Goal: Information Seeking & Learning: Check status

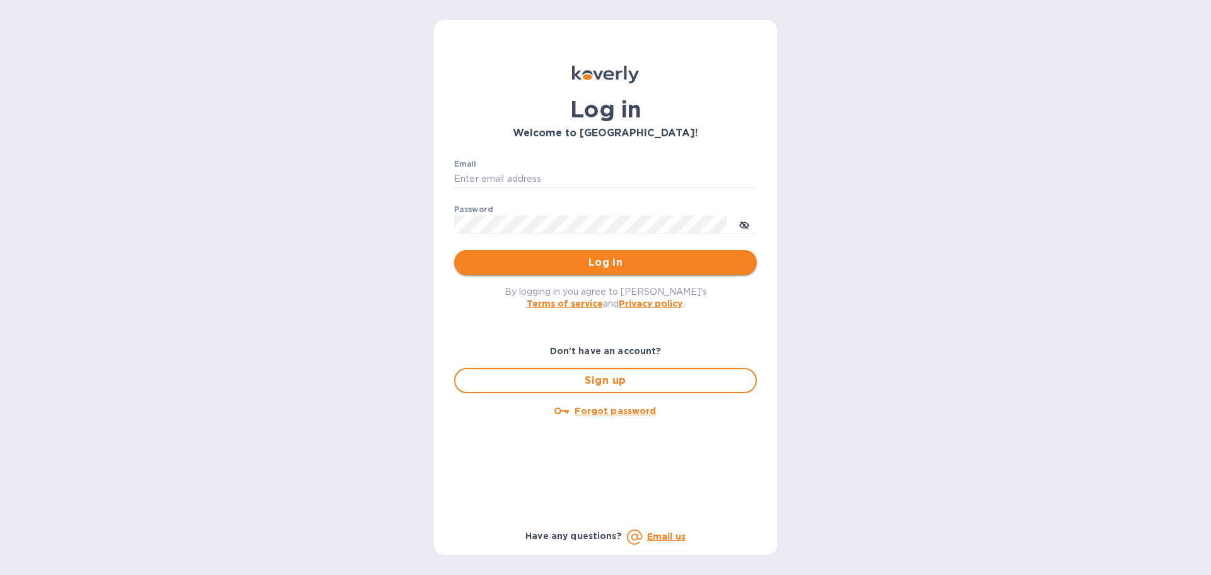
type input "mike@madwildwine.com"
click at [616, 271] on button "Log in" at bounding box center [605, 262] width 303 height 25
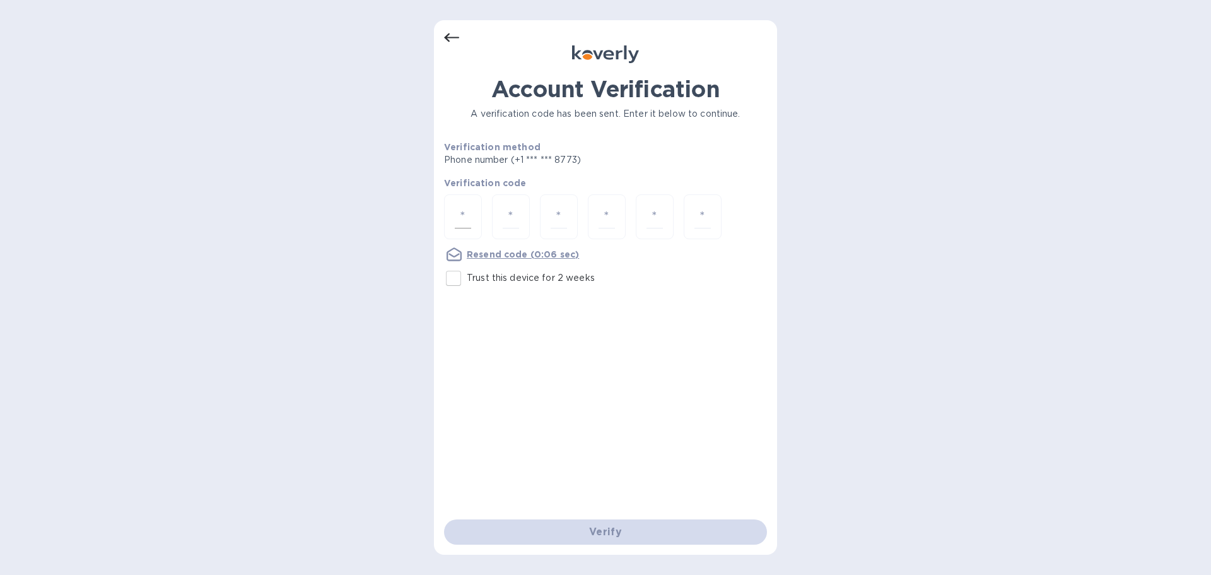
click at [455, 216] on div at bounding box center [463, 216] width 38 height 45
type input "4"
type input "0"
type input "9"
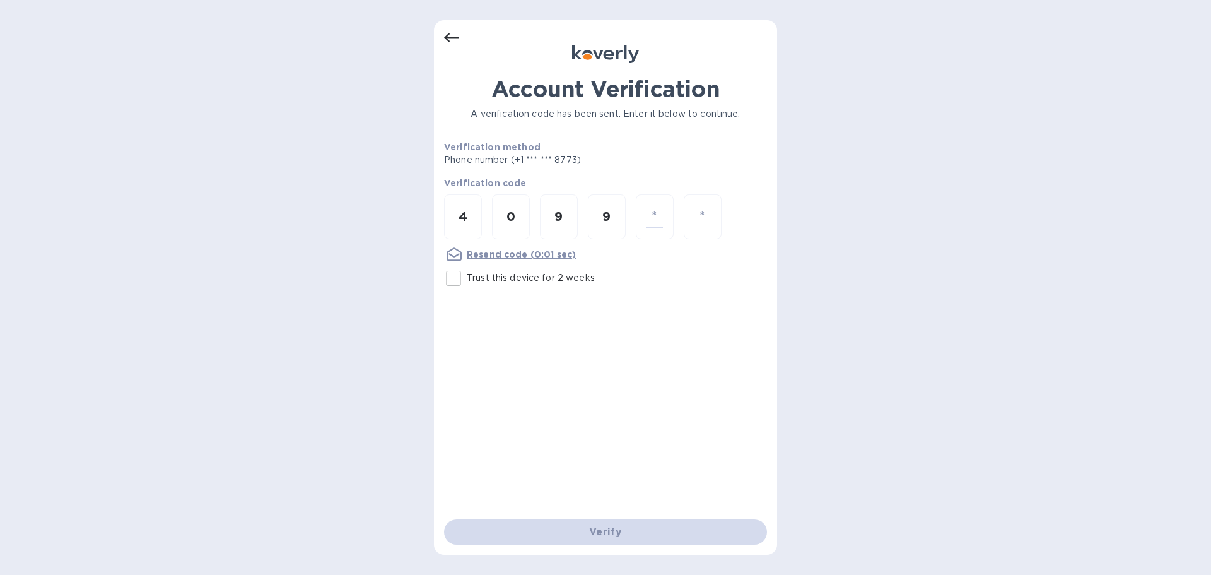
type input "0"
type input "5"
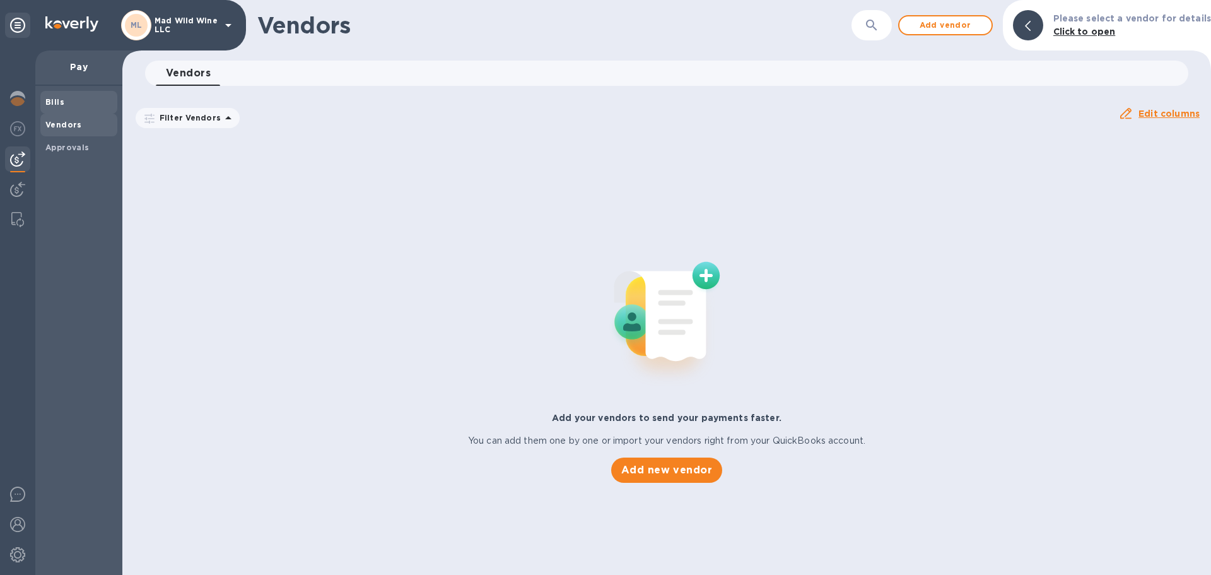
click at [63, 105] on span "Bills" at bounding box center [78, 102] width 67 height 13
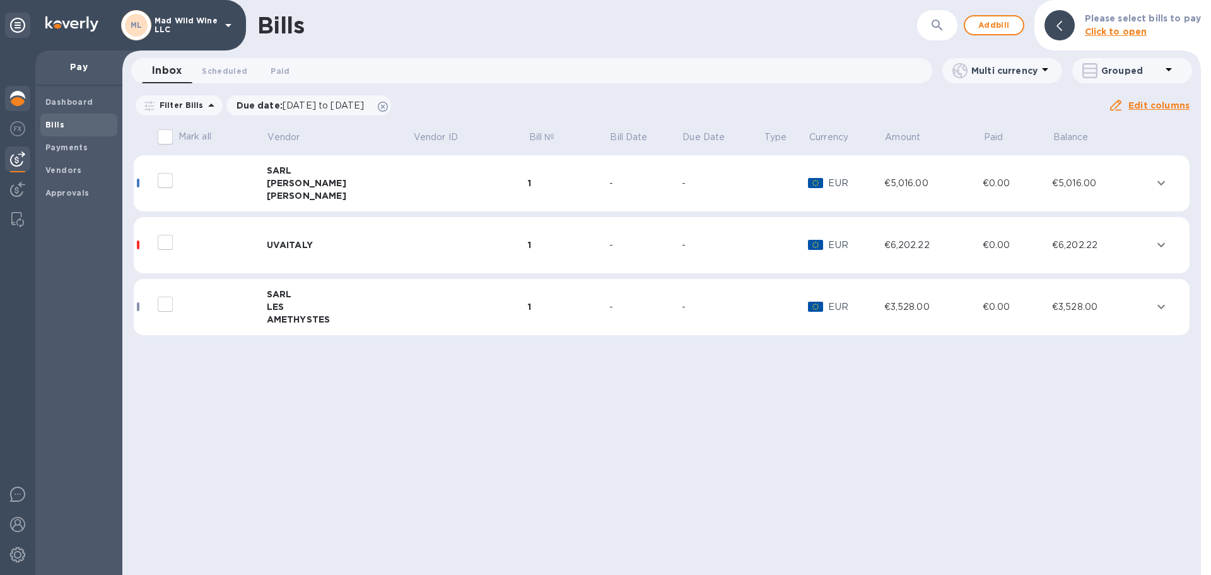
click at [20, 98] on img at bounding box center [17, 98] width 15 height 15
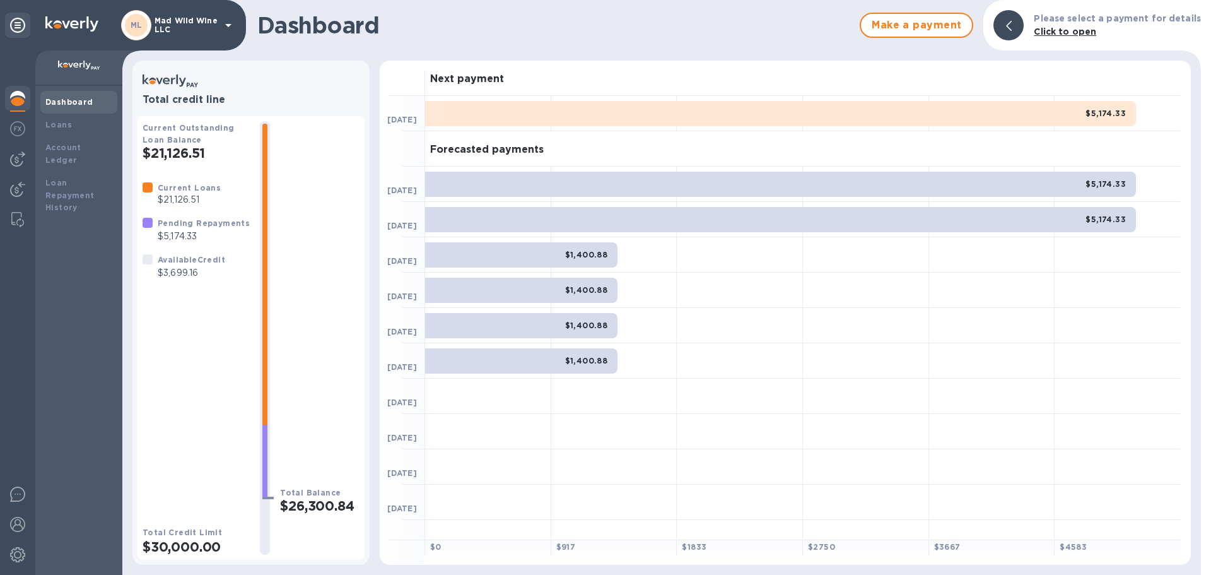
click at [20, 98] on img at bounding box center [17, 98] width 15 height 15
click at [16, 133] on img at bounding box center [17, 128] width 15 height 15
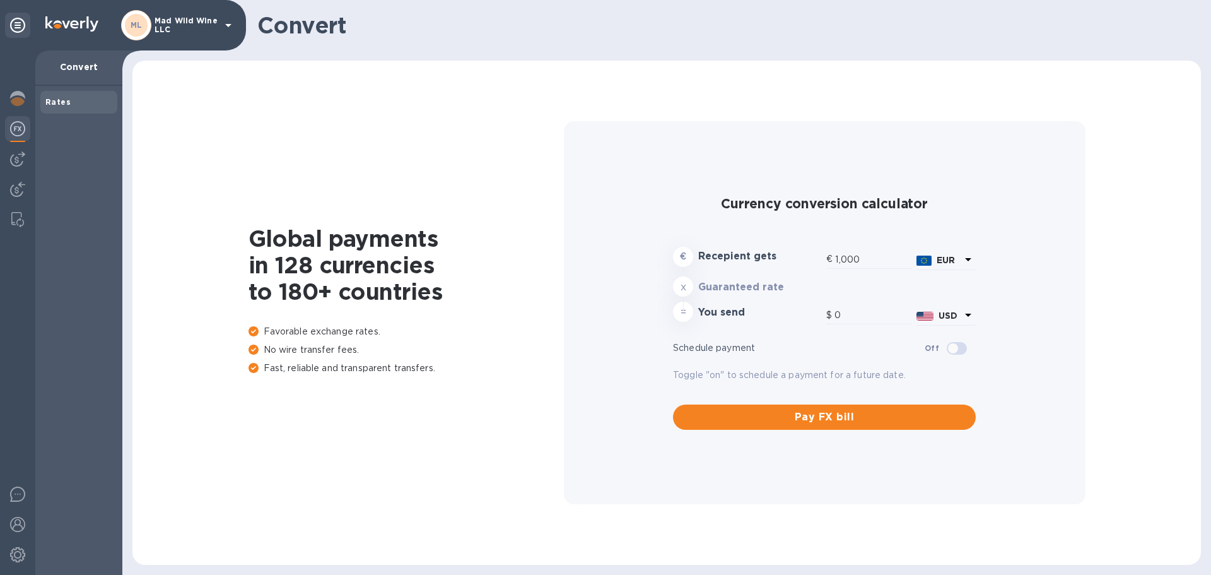
type input "1,181.09"
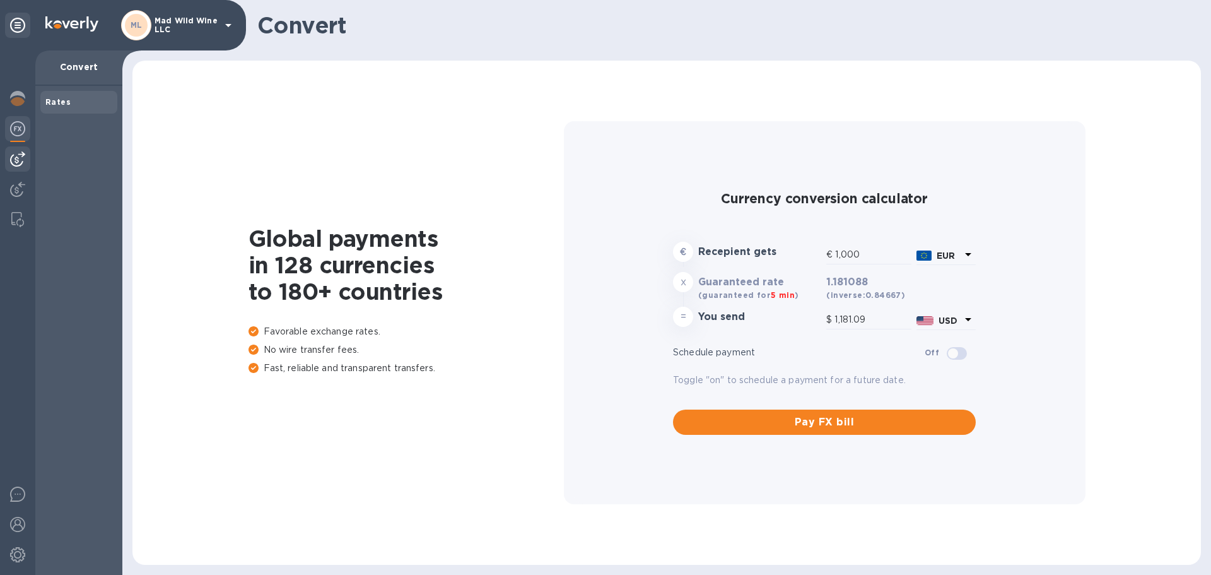
click at [12, 160] on img at bounding box center [17, 158] width 15 height 15
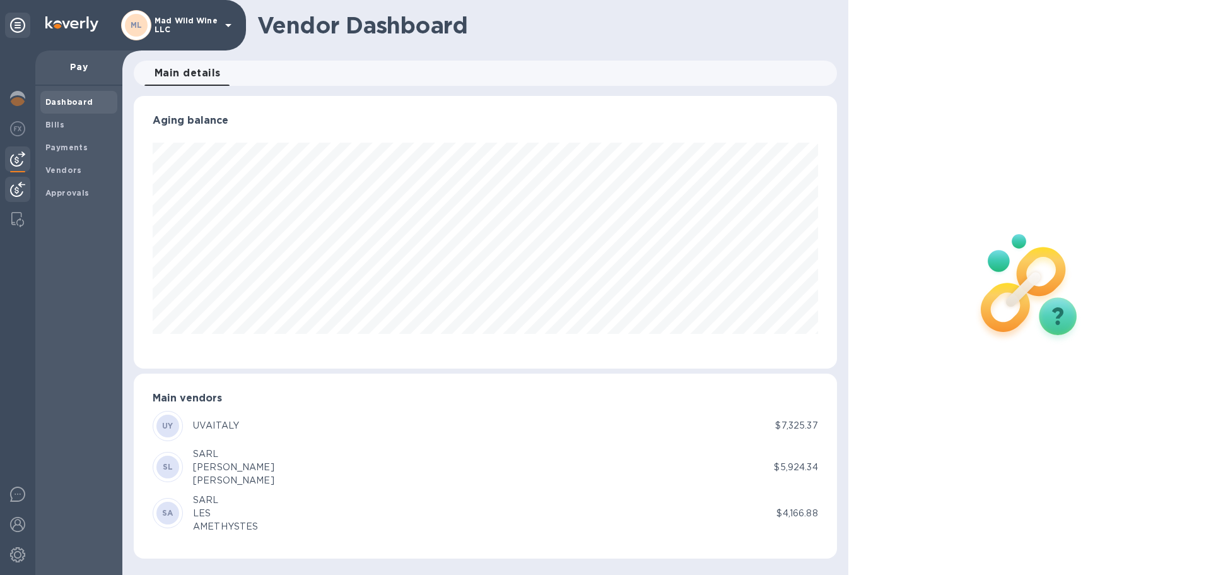
scroll to position [273, 703]
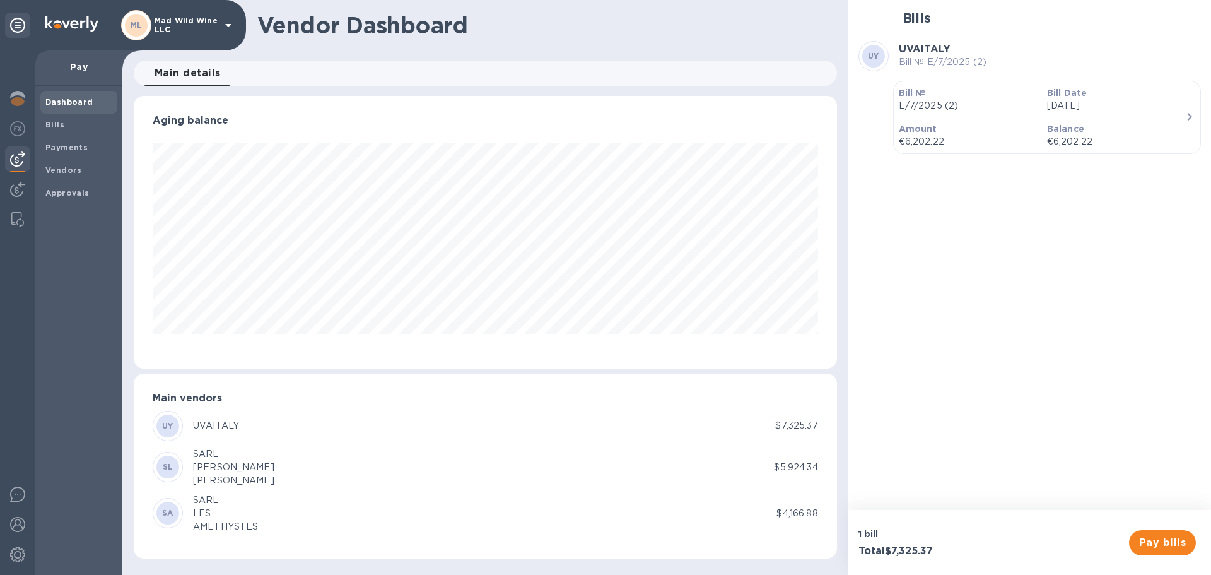
click at [812, 469] on p "$5,924.34" at bounding box center [796, 467] width 44 height 13
click at [44, 126] on div "Bills" at bounding box center [78, 125] width 77 height 23
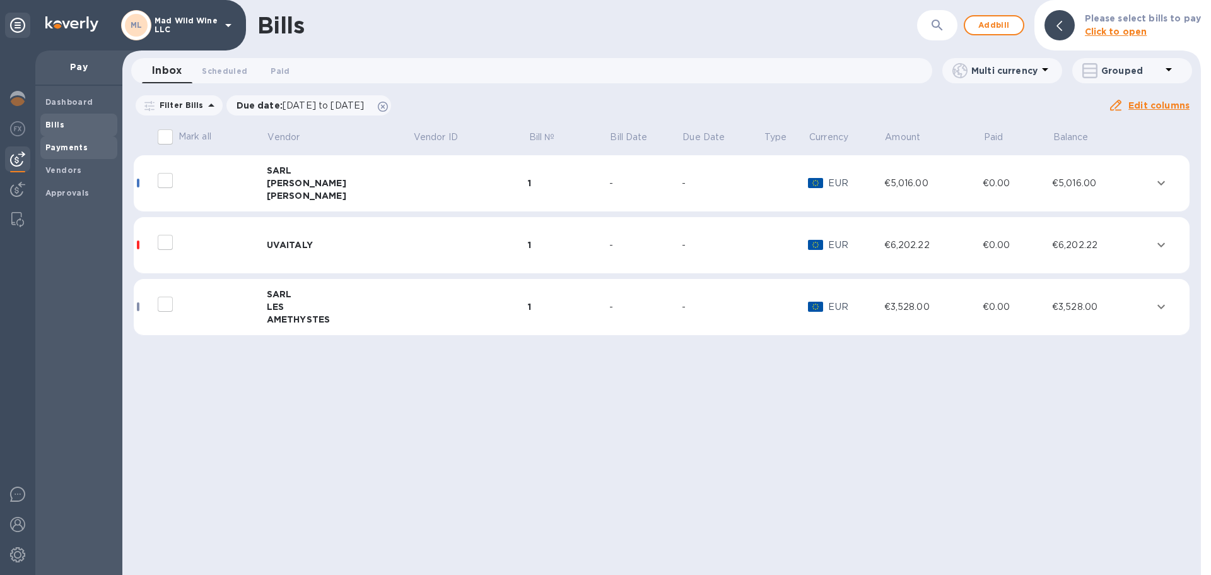
click at [61, 141] on span "Payments" at bounding box center [66, 147] width 42 height 13
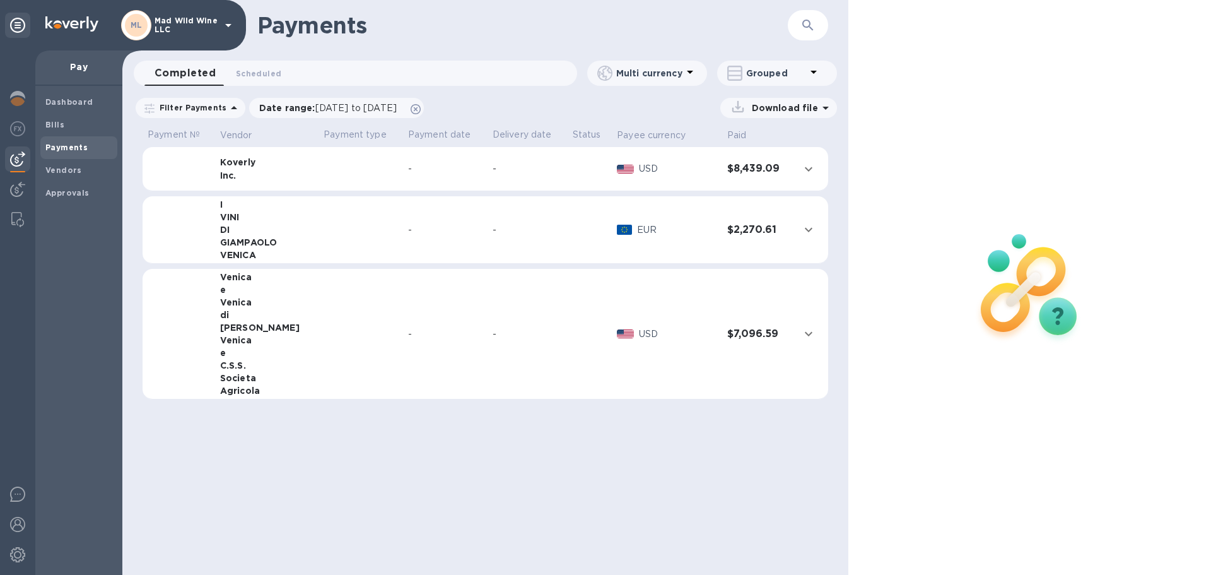
drag, startPoint x: 404, startPoint y: 324, endPoint x: 401, endPoint y: 392, distance: 68.2
click at [403, 392] on td "-" at bounding box center [445, 334] width 85 height 131
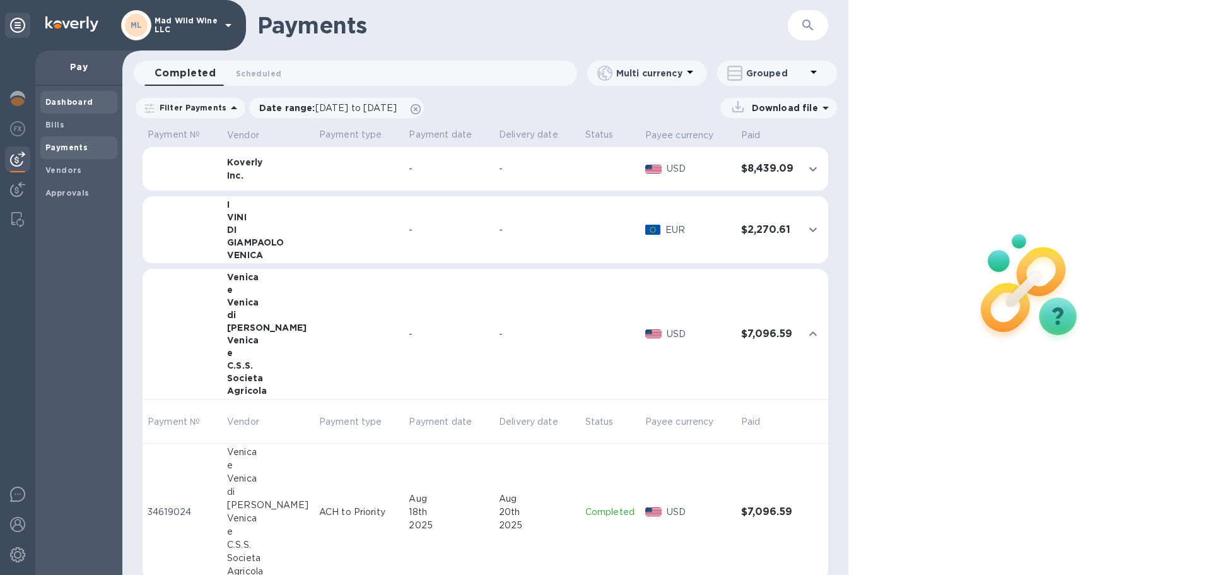
click at [62, 106] on b "Dashboard" at bounding box center [69, 101] width 48 height 9
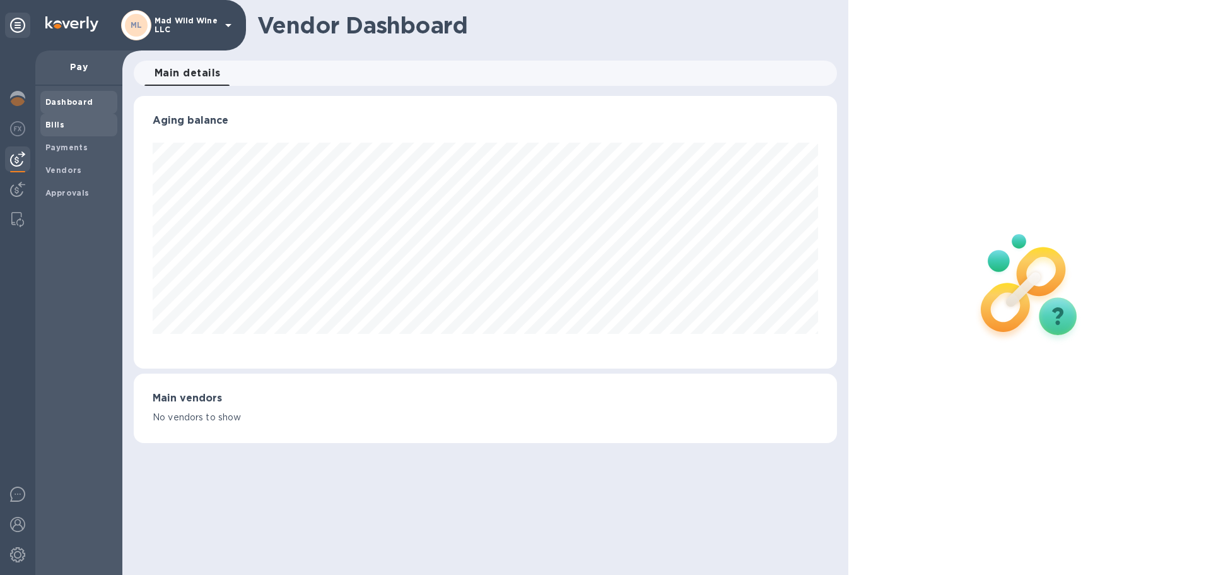
scroll to position [273, 703]
click at [50, 126] on b "Bills" at bounding box center [54, 124] width 19 height 9
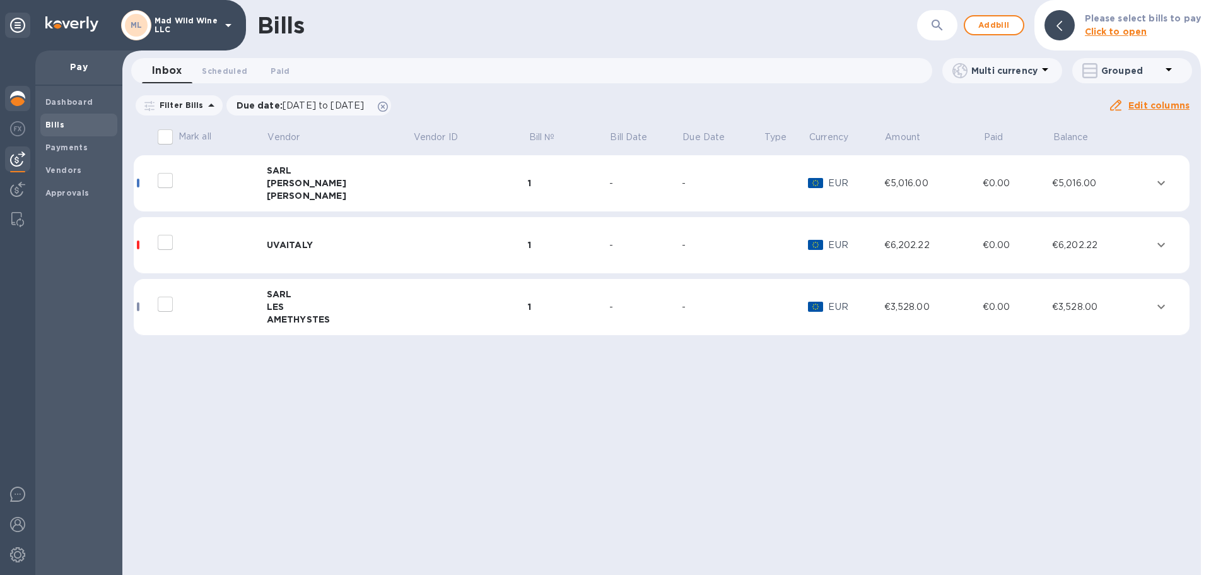
click at [13, 97] on img at bounding box center [17, 98] width 15 height 15
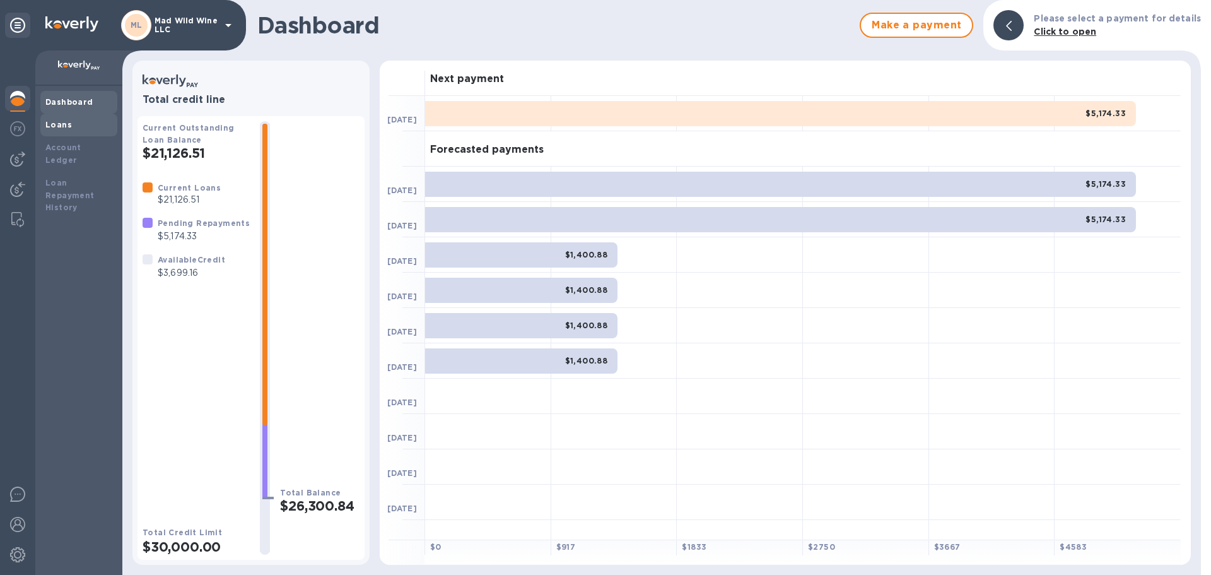
click at [50, 124] on b "Loans" at bounding box center [58, 124] width 26 height 9
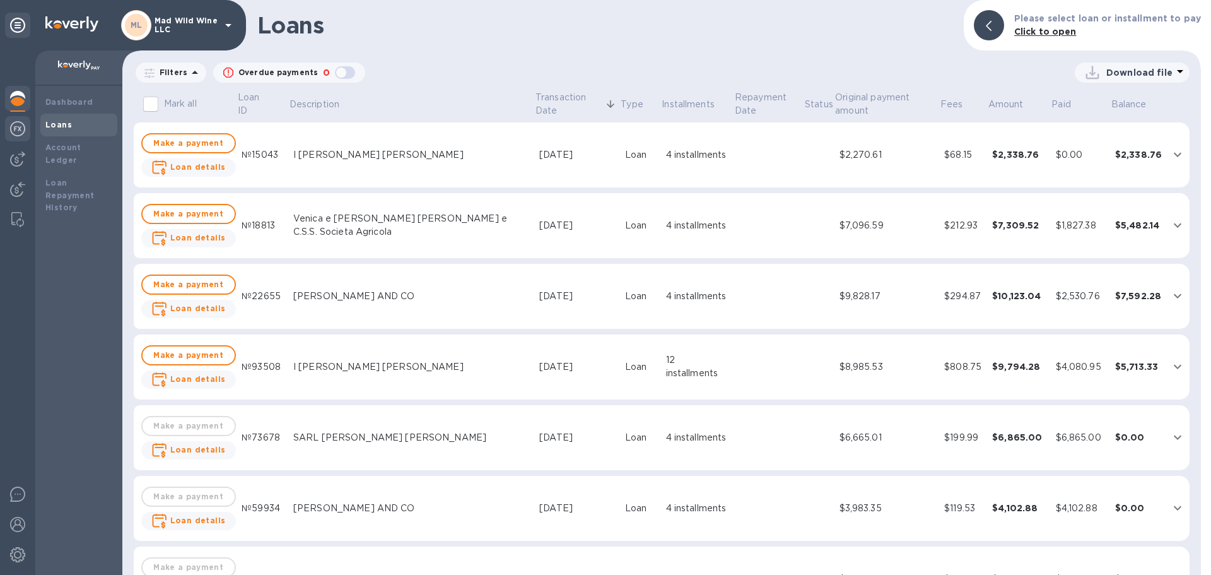
click at [17, 127] on img at bounding box center [17, 128] width 15 height 15
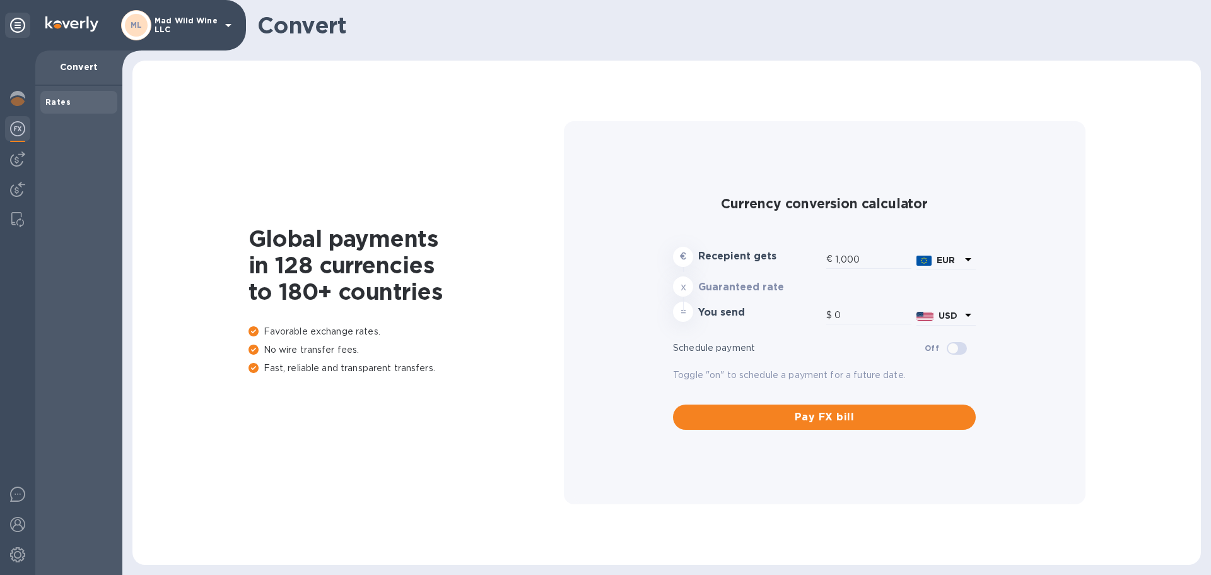
type input "1,181.09"
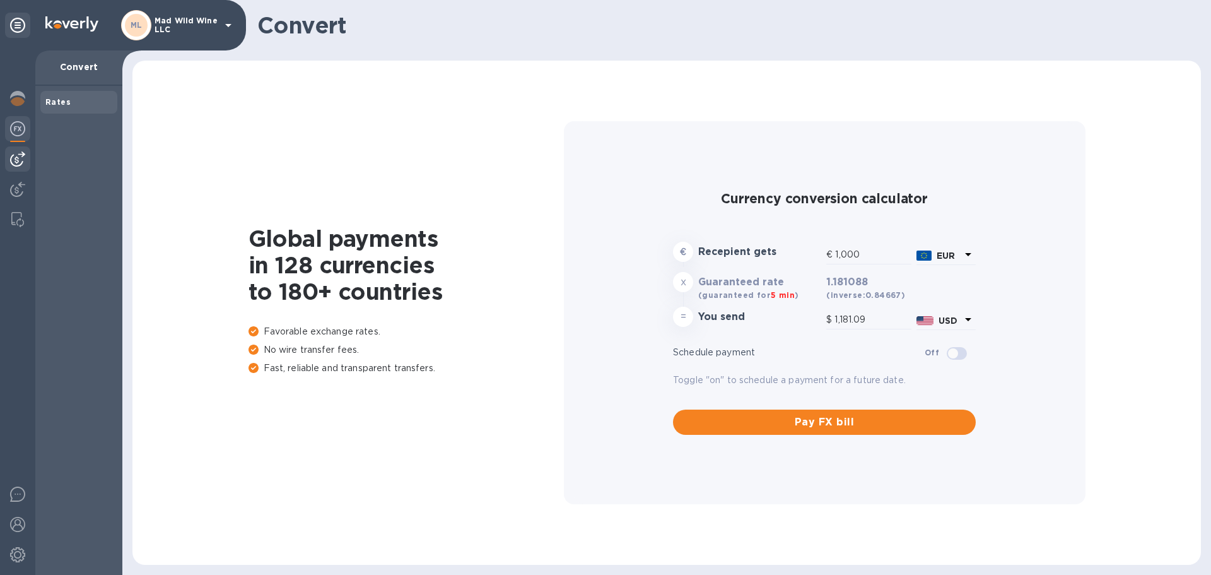
click at [12, 154] on img at bounding box center [17, 158] width 15 height 15
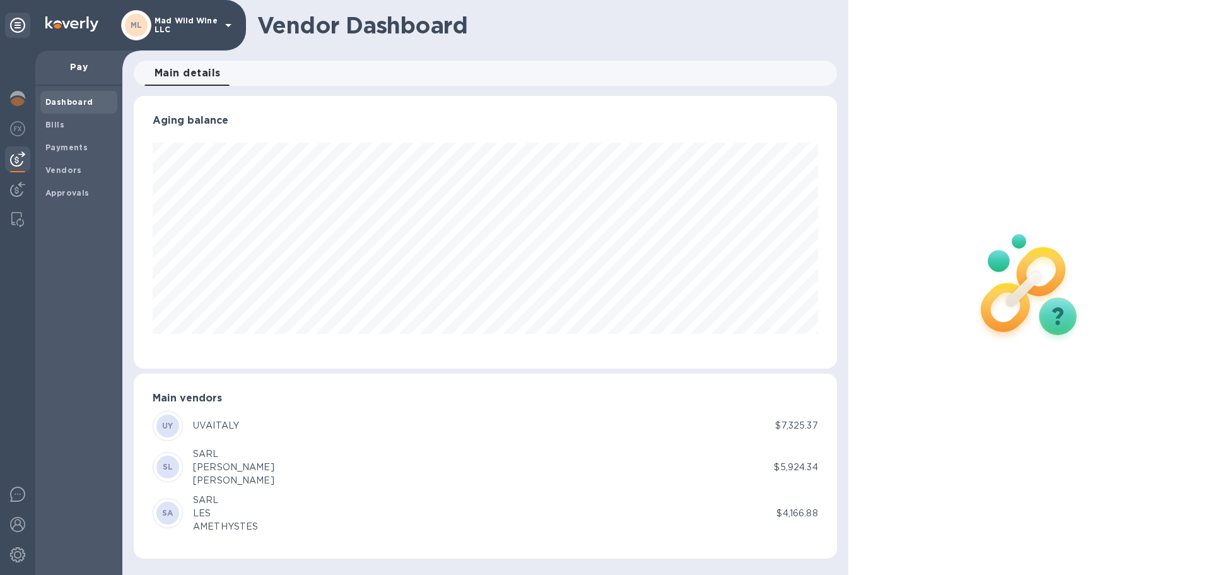
scroll to position [273, 703]
